Goal: Task Accomplishment & Management: Use online tool/utility

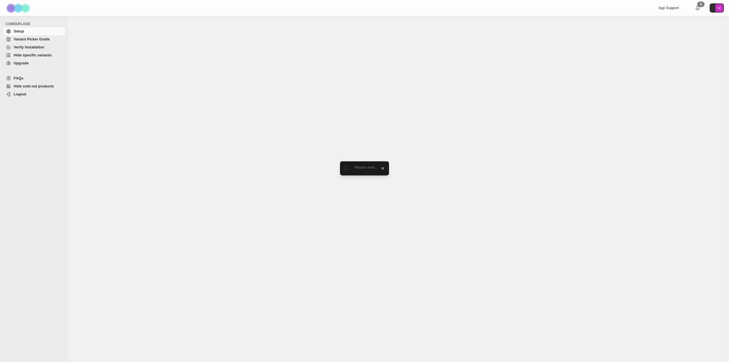
click at [33, 41] on span "Variant Picker Guide" at bounding box center [32, 39] width 36 height 4
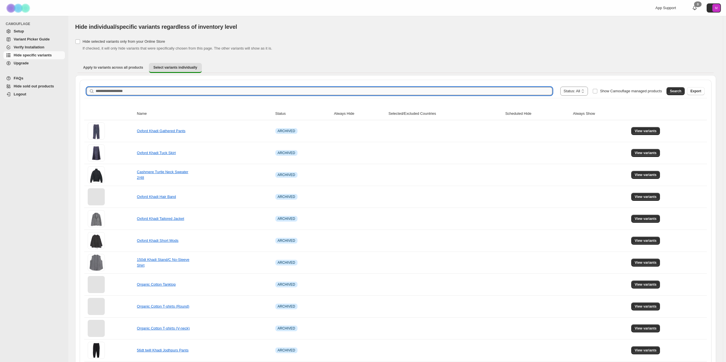
click at [115, 91] on input "Search product name" at bounding box center [324, 91] width 457 height 8
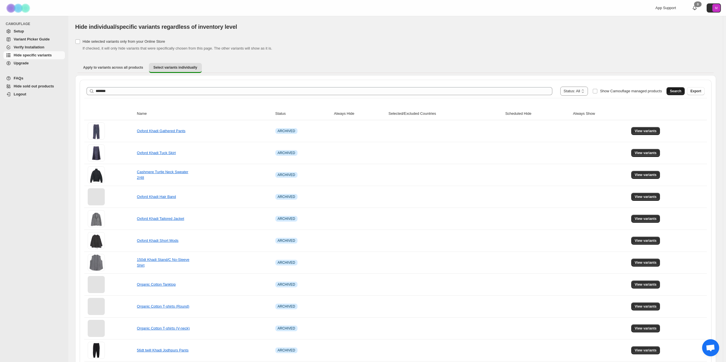
click at [674, 94] on button "Search" at bounding box center [676, 91] width 18 height 8
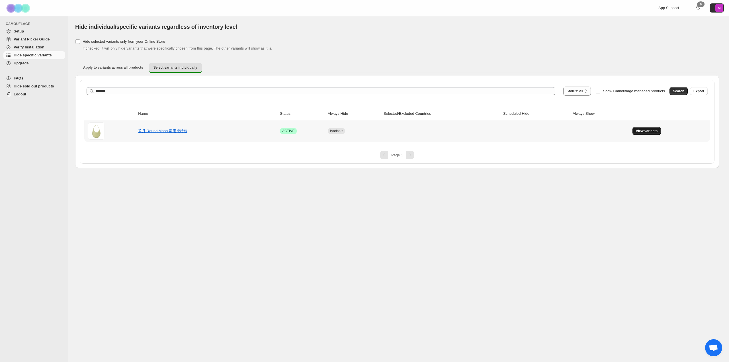
click at [657, 134] on button "View variants" at bounding box center [647, 131] width 29 height 8
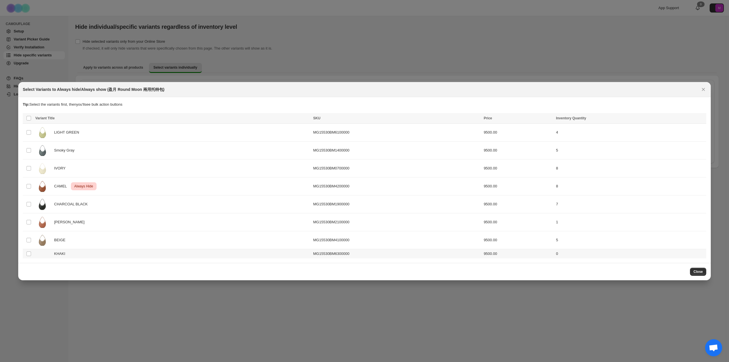
click at [26, 254] on td "Select product variant" at bounding box center [28, 253] width 11 height 9
click at [590, 122] on button "Always hide" at bounding box center [578, 118] width 24 height 7
click at [27, 185] on div "CAMOUFLAGE Setup Variant Picker Guide Verify Installation Hide specific variant…" at bounding box center [34, 189] width 68 height 346
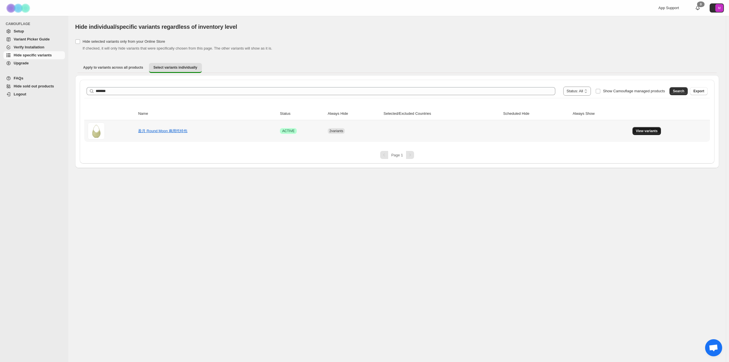
click at [656, 130] on span "View variants" at bounding box center [647, 131] width 22 height 5
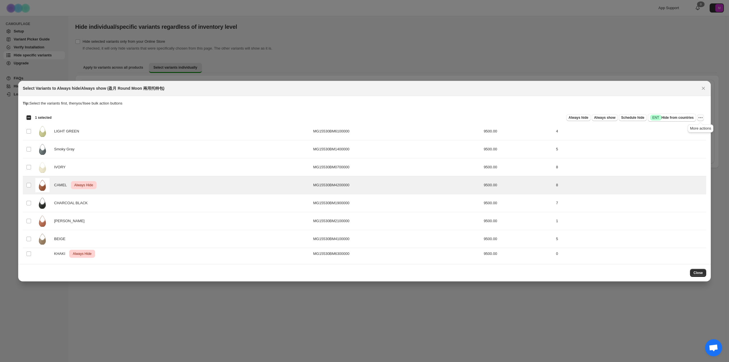
click at [703, 117] on icon "More actions" at bounding box center [701, 118] width 6 height 6
click at [688, 129] on span "Undo always hide" at bounding box center [679, 129] width 41 height 6
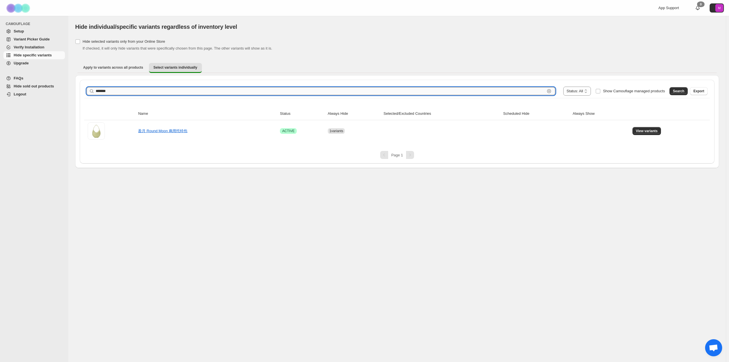
click at [109, 92] on input "*******" at bounding box center [320, 91] width 449 height 8
type input "*******"
click at [672, 88] on button "Search" at bounding box center [679, 91] width 18 height 8
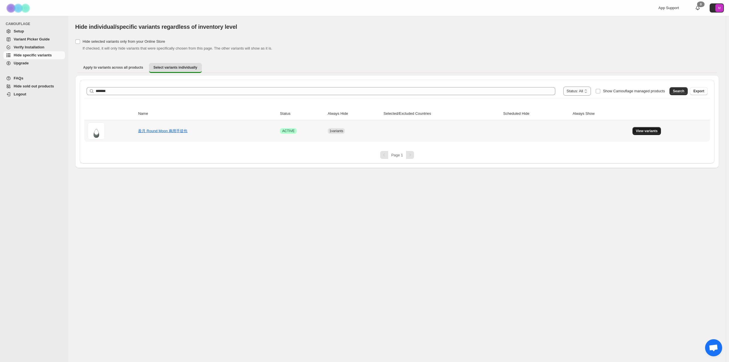
click at [653, 131] on span "View variants" at bounding box center [647, 131] width 22 height 5
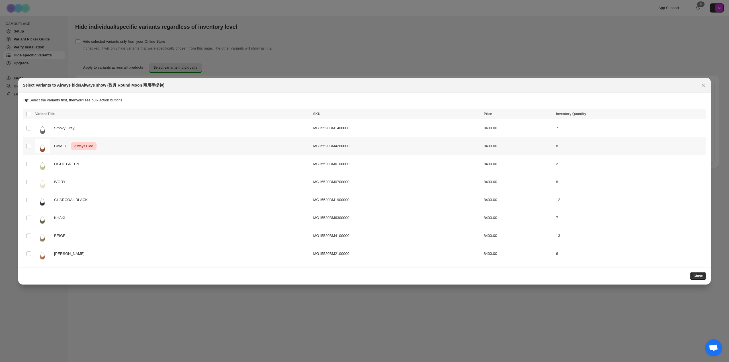
click at [25, 146] on td "Select product variant" at bounding box center [28, 146] width 11 height 18
click at [701, 114] on icon "More actions" at bounding box center [701, 115] width 6 height 6
click at [679, 127] on span "Undo always hide" at bounding box center [673, 125] width 29 height 4
